Goal: Task Accomplishment & Management: Complete application form

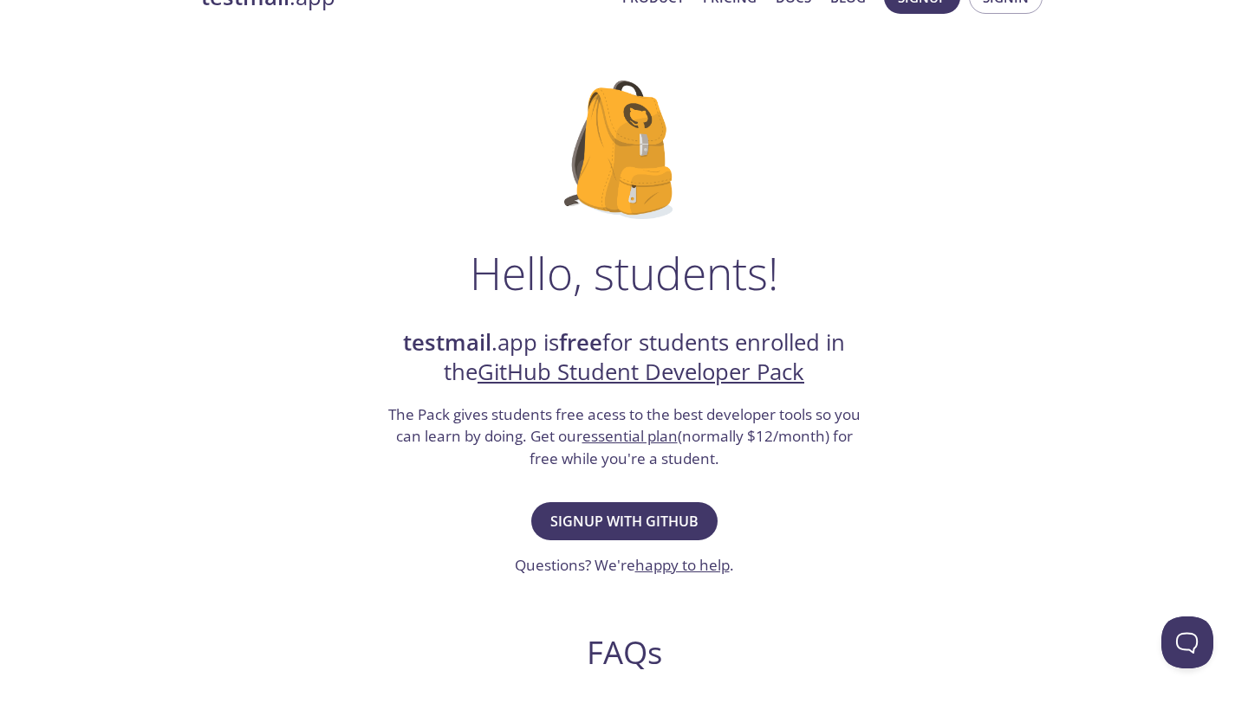
scroll to position [64, 0]
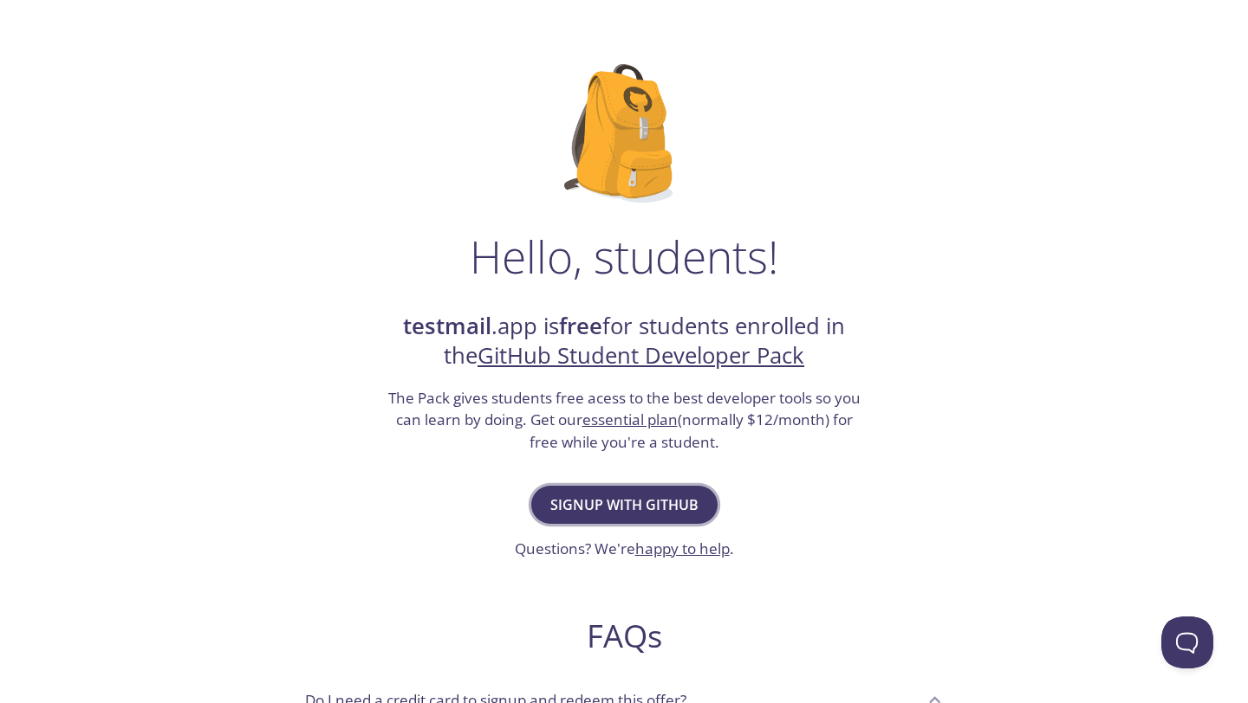
click at [592, 518] on button "Signup with GitHub" at bounding box center [624, 505] width 186 height 38
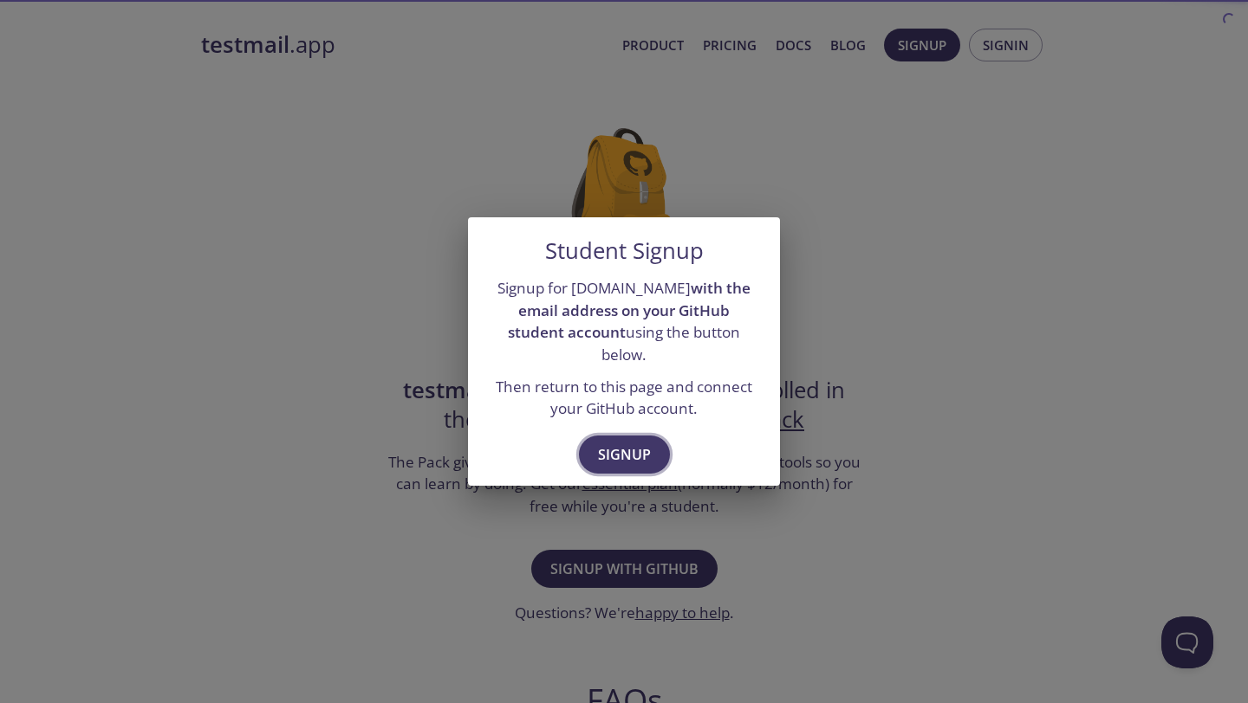
click at [632, 443] on span "Signup" at bounding box center [624, 455] width 53 height 24
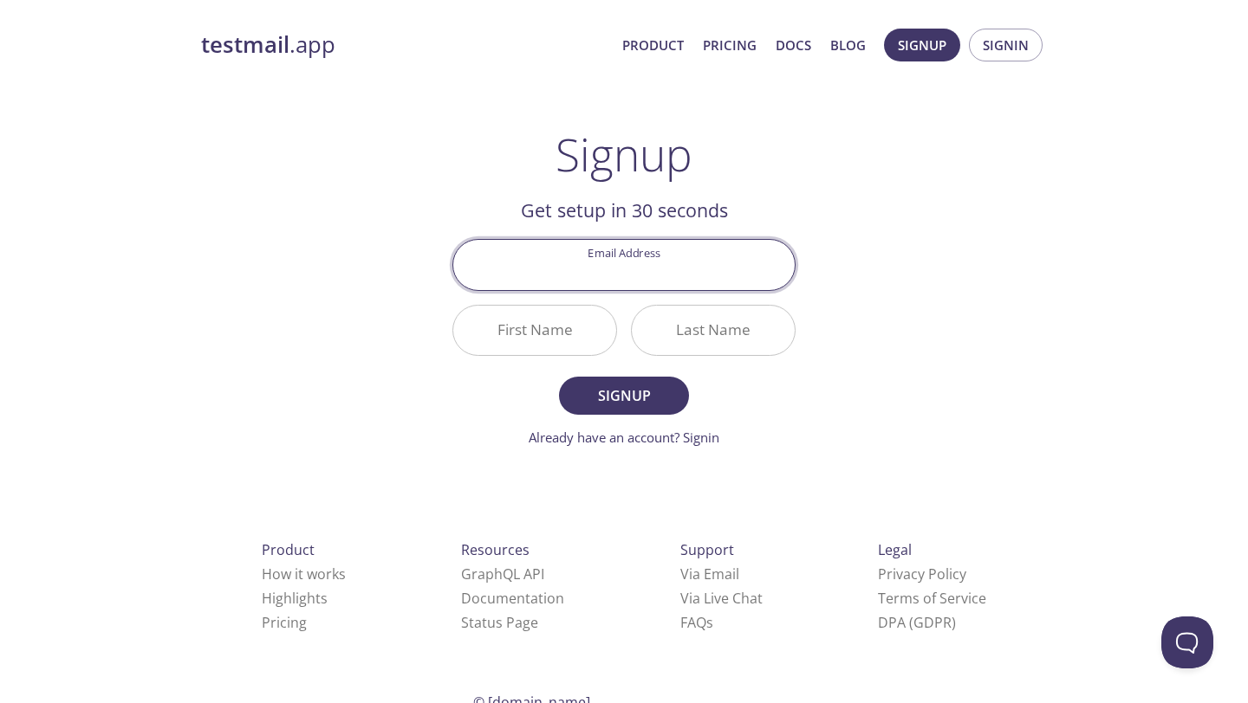
click at [629, 281] on input "Email Address" at bounding box center [623, 264] width 341 height 49
type input "[EMAIL_ADDRESS][DOMAIN_NAME]"
click at [534, 334] on input "First Name" at bounding box center [534, 330] width 163 height 49
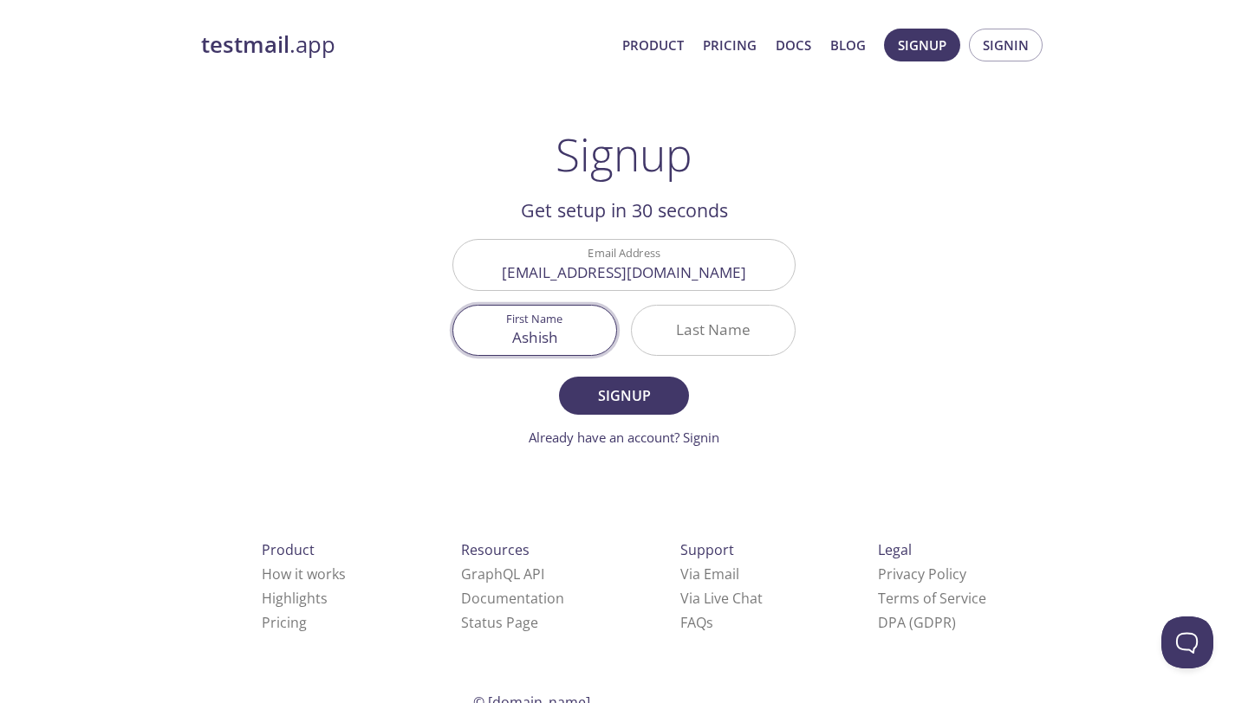
type input "Ashish"
click at [676, 343] on input "Last Name" at bounding box center [713, 330] width 163 height 49
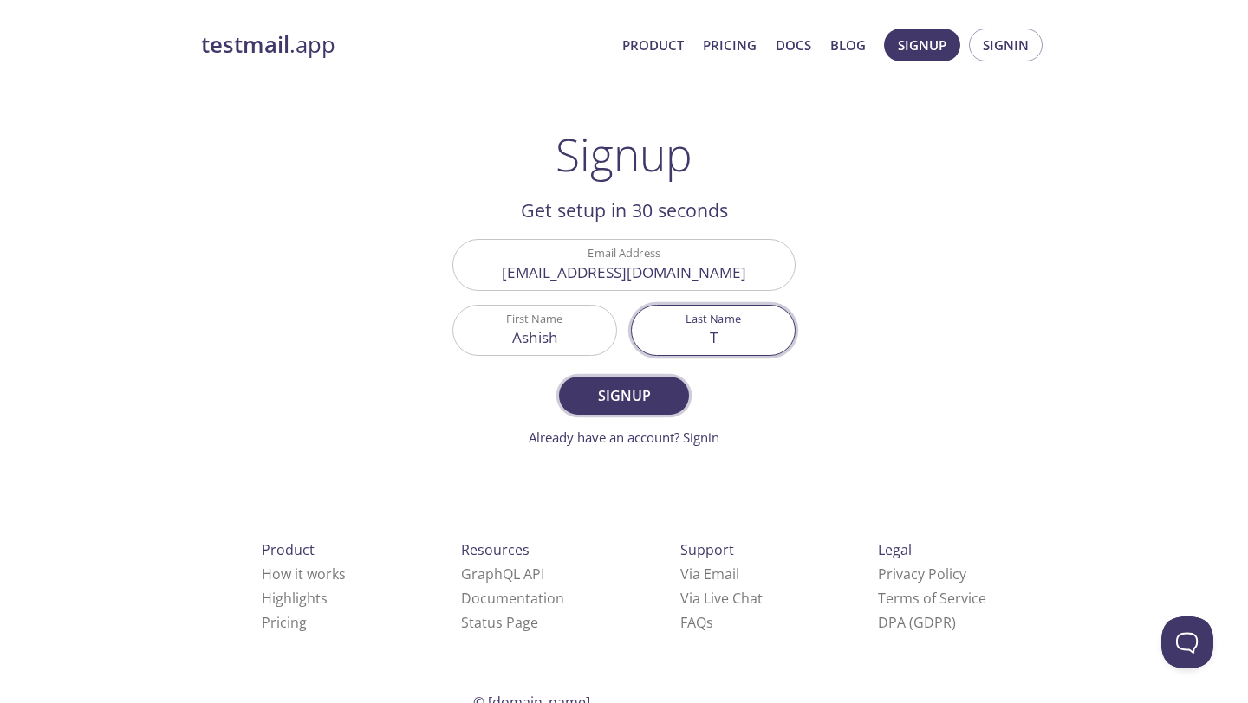
type input "T"
click at [636, 397] on span "Signup" at bounding box center [624, 396] width 92 height 24
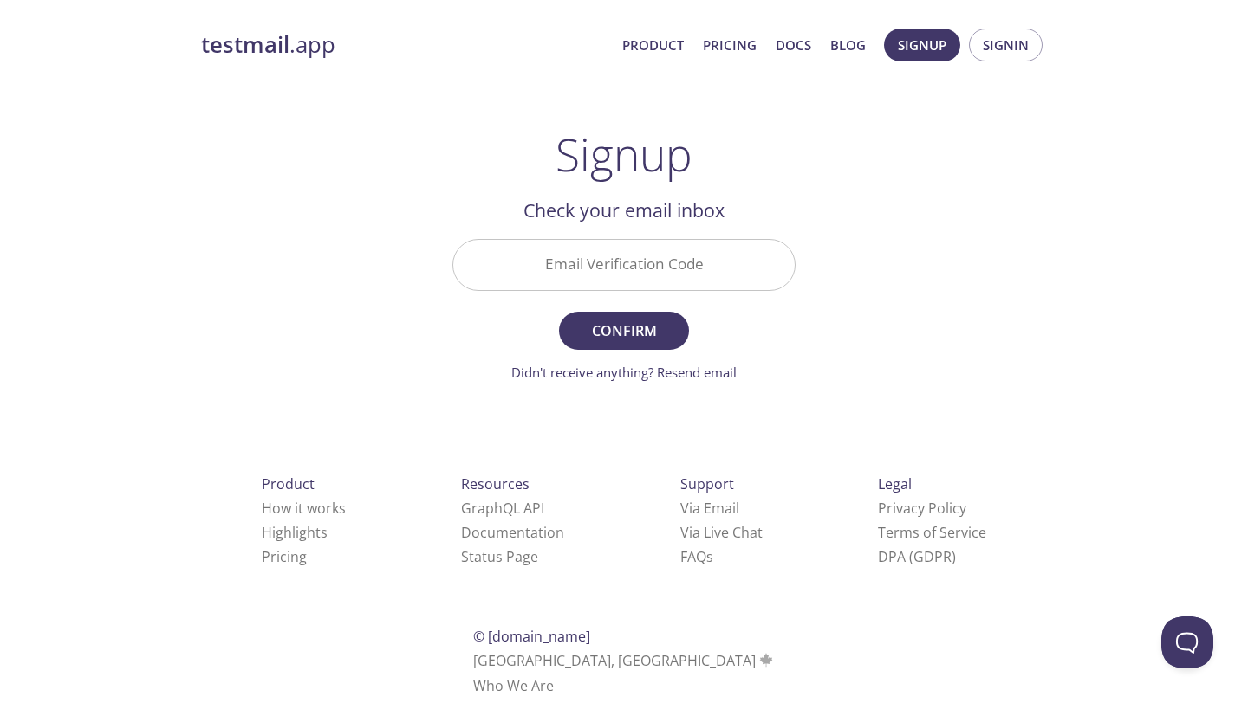
click at [603, 269] on input "Email Verification Code" at bounding box center [623, 264] width 341 height 49
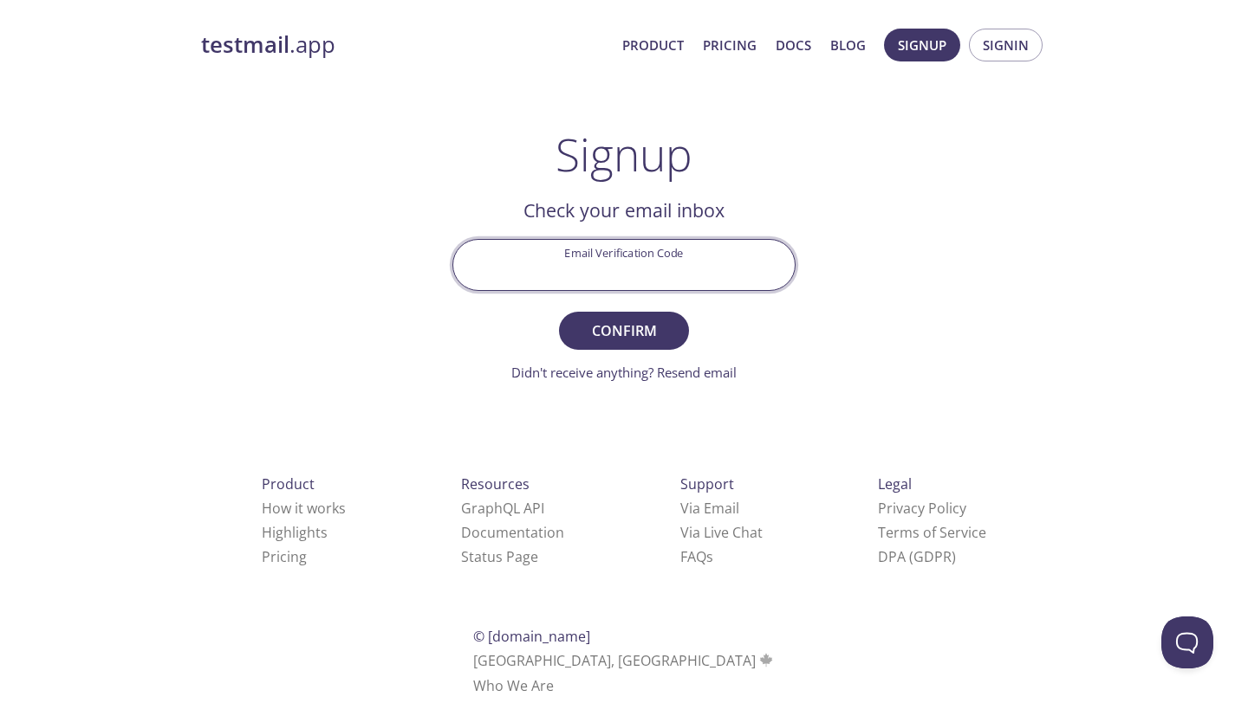
paste input "3QJ3YKF"
type input "3QJ3YKF"
click at [619, 321] on span "Confirm" at bounding box center [624, 331] width 92 height 24
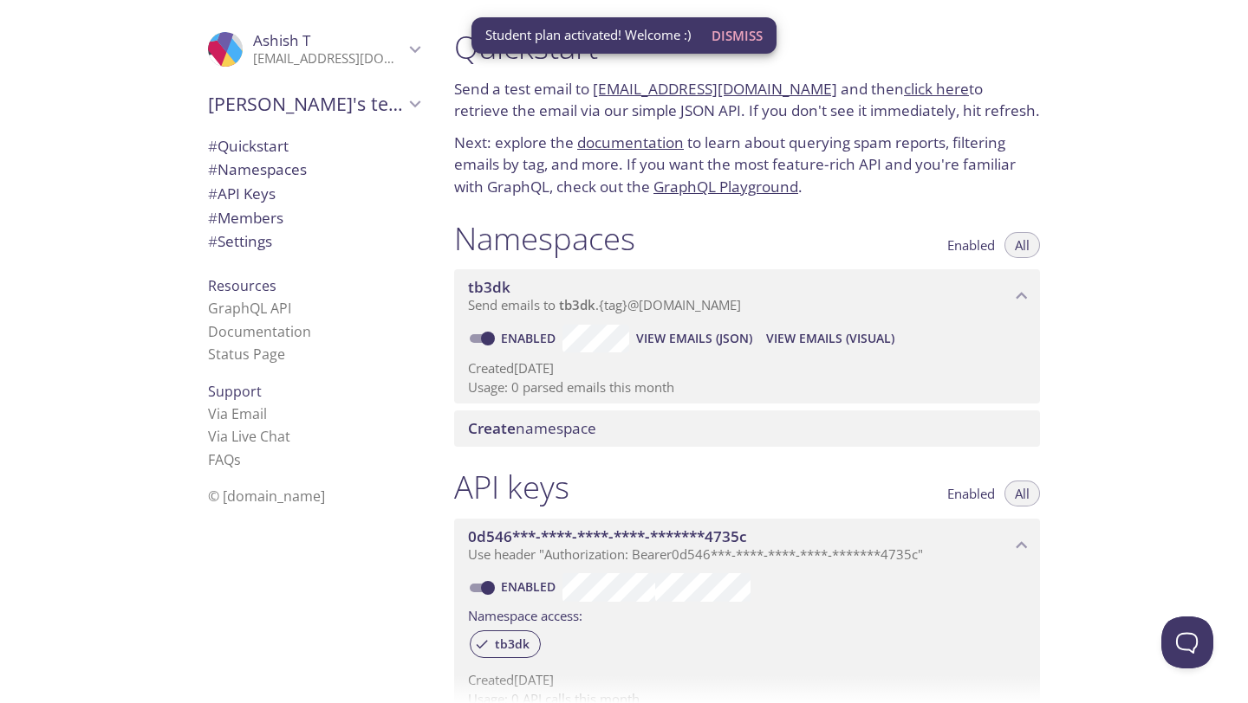
click at [747, 38] on span "Dismiss" at bounding box center [736, 35] width 51 height 23
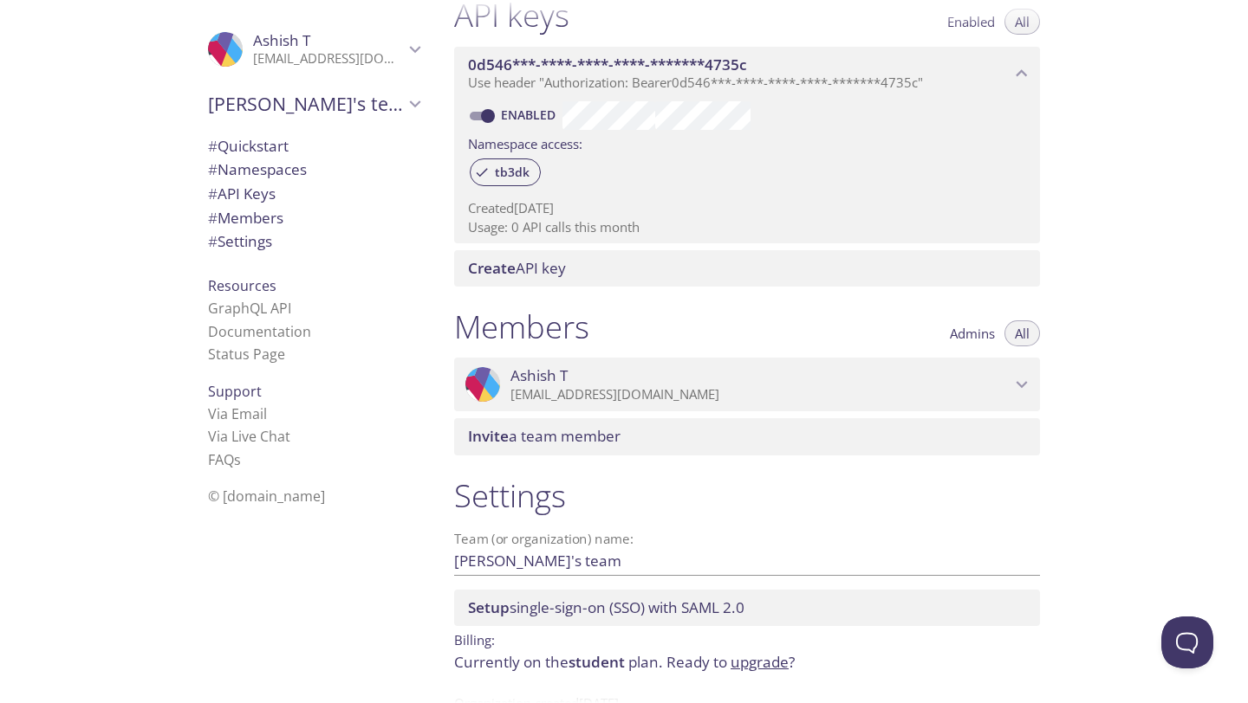
scroll to position [346, 0]
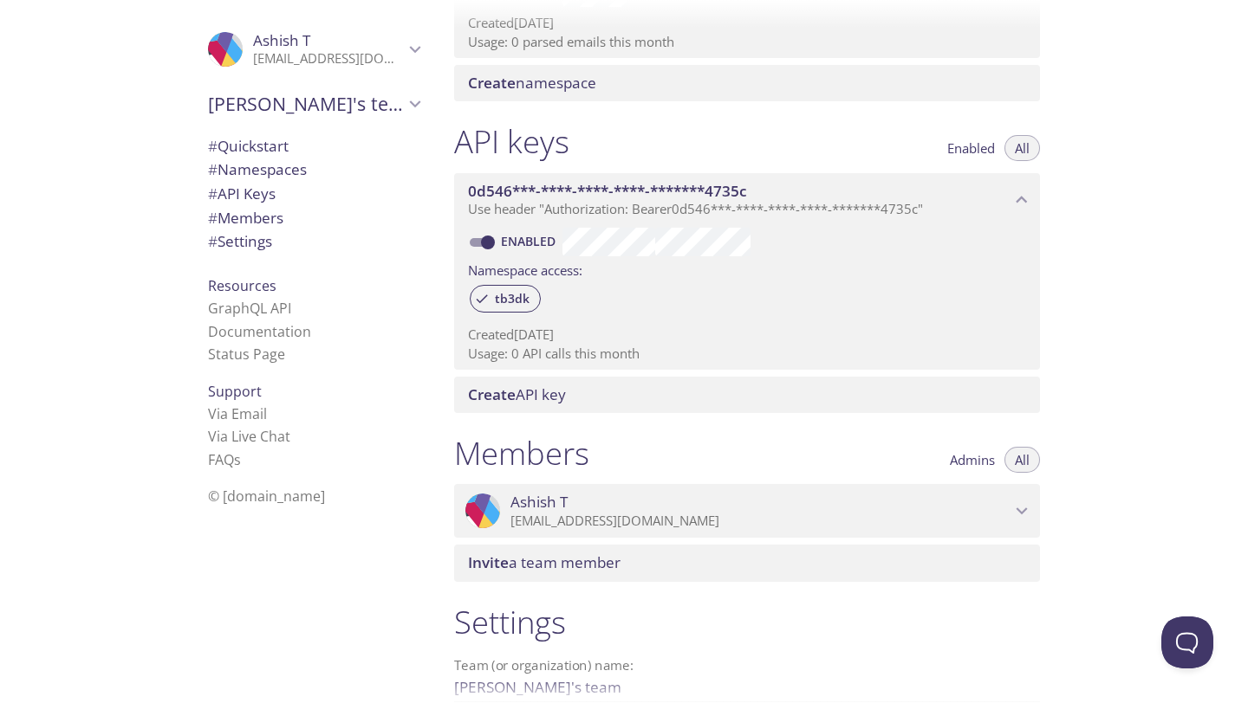
click at [408, 111] on icon "Ashish's team" at bounding box center [415, 104] width 23 height 23
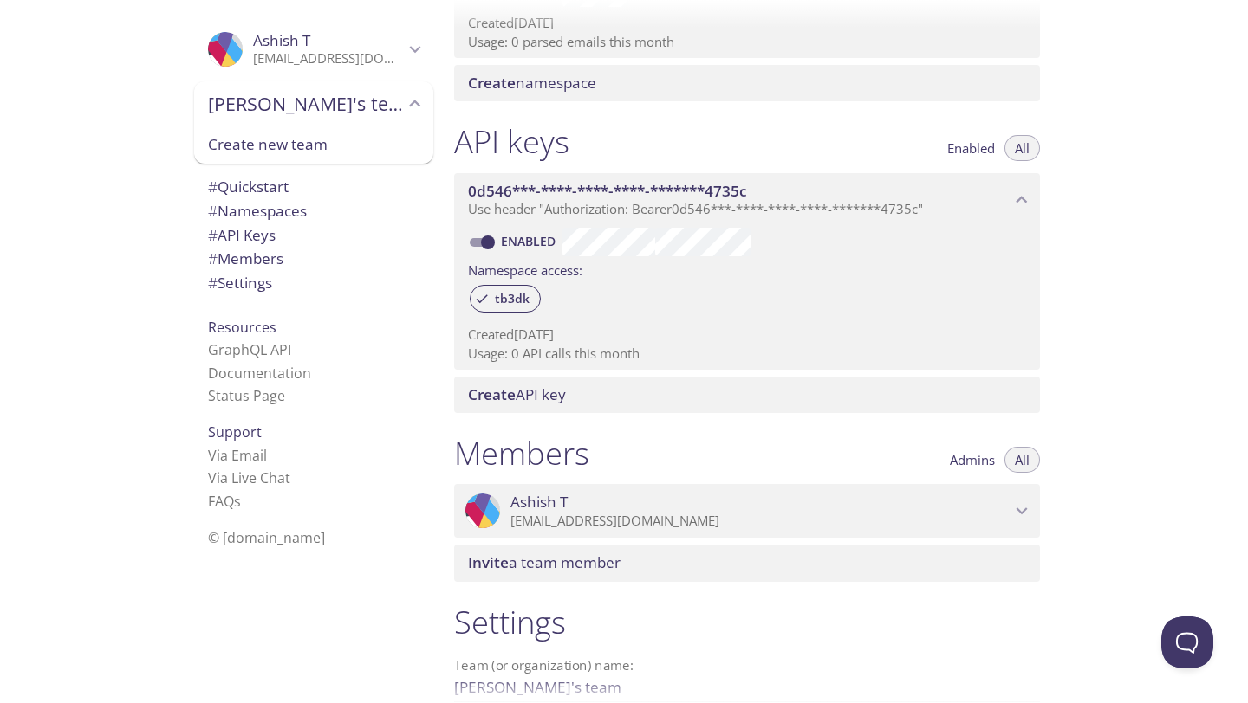
click at [408, 111] on icon "Ashish's team" at bounding box center [415, 104] width 23 height 23
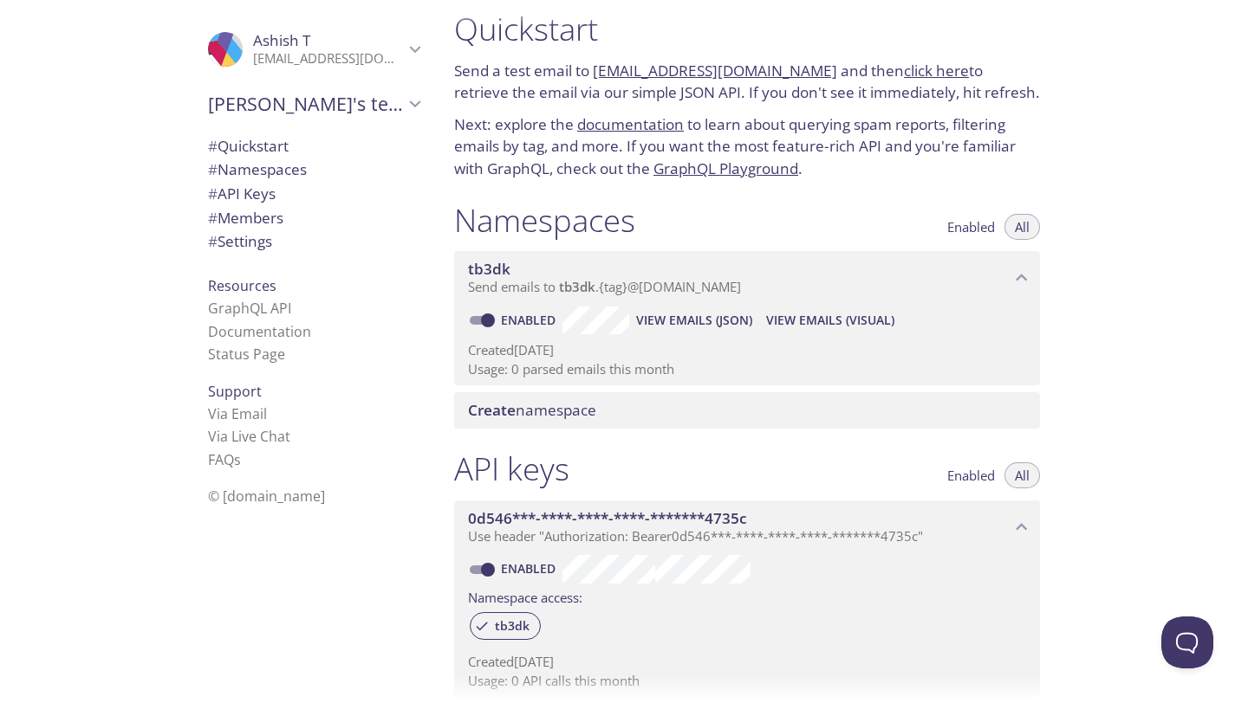
scroll to position [0, 0]
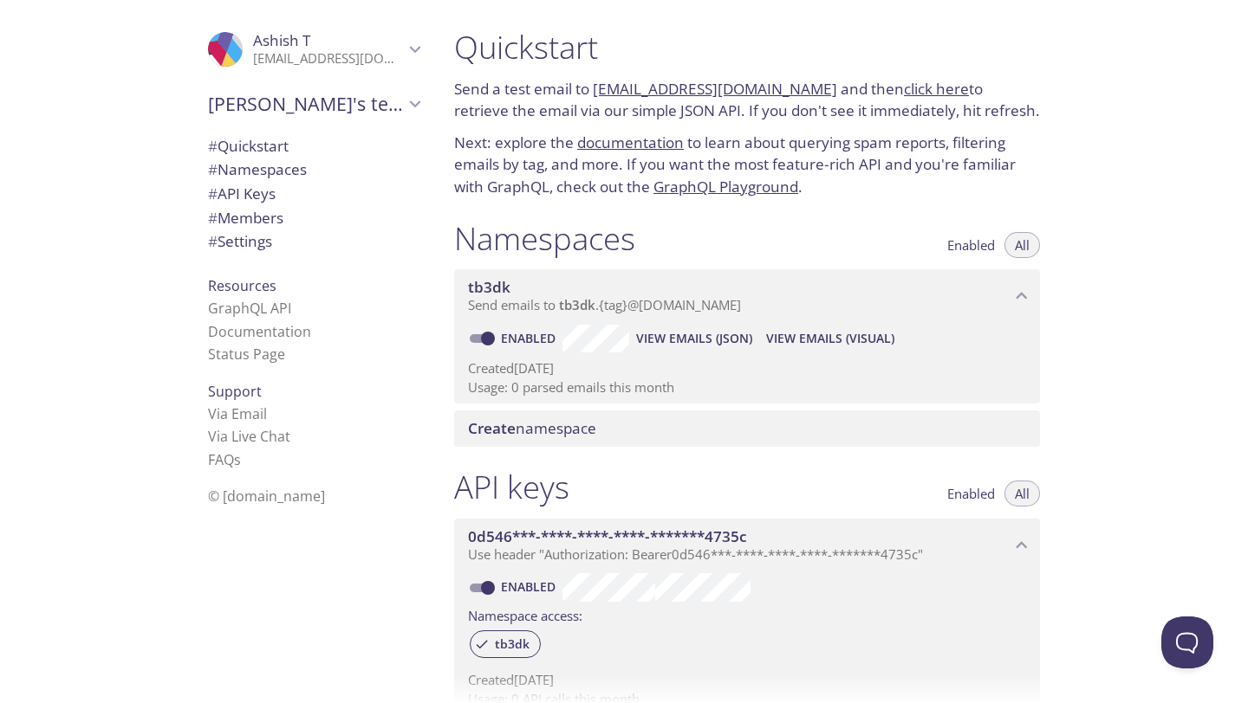
click at [566, 247] on h1 "Namespaces" at bounding box center [544, 238] width 181 height 39
click at [1028, 296] on icon "tb3dk namespace" at bounding box center [1021, 296] width 23 height 23
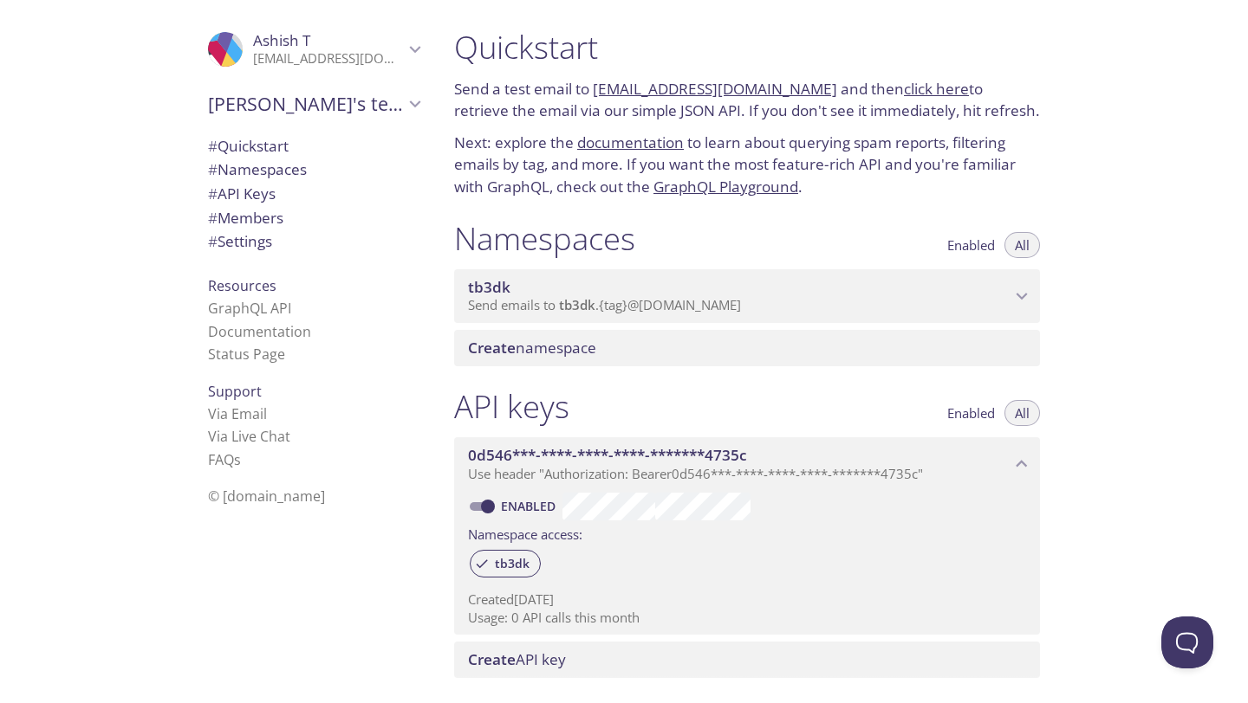
click at [1028, 296] on icon "tb3dk namespace" at bounding box center [1021, 296] width 23 height 23
